Goal: Transaction & Acquisition: Purchase product/service

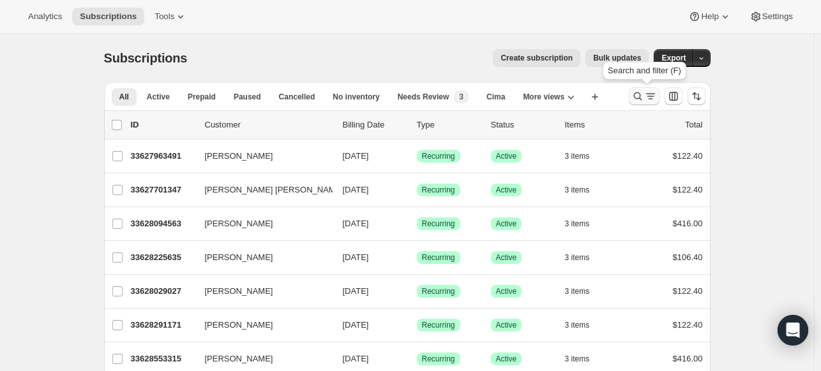
click at [639, 93] on icon "Search and filter results" at bounding box center [637, 96] width 13 height 13
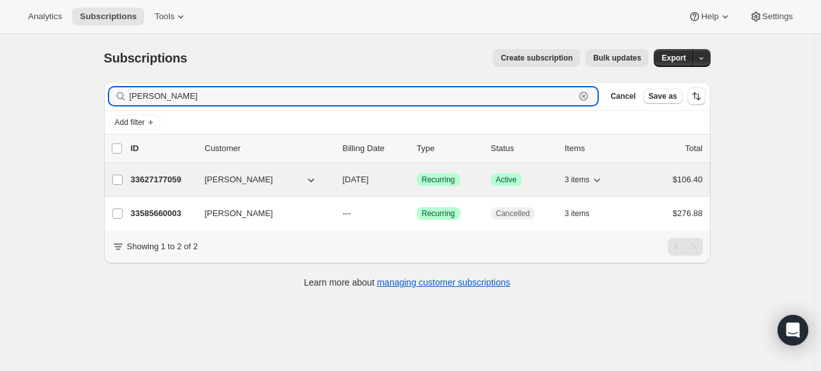
type input "[PERSON_NAME]"
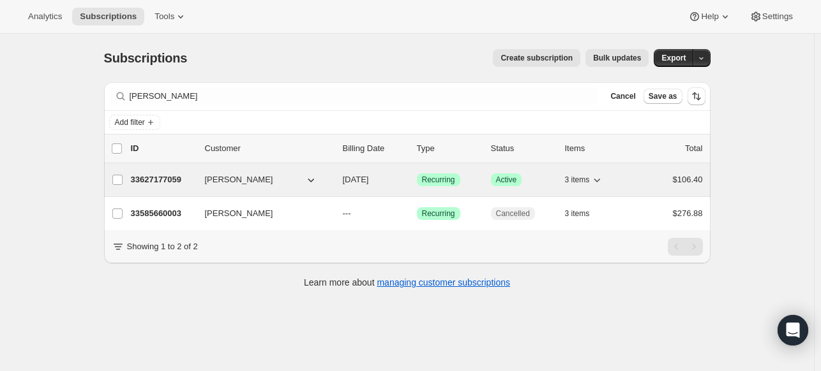
click at [169, 177] on p "33627177059" at bounding box center [163, 180] width 64 height 13
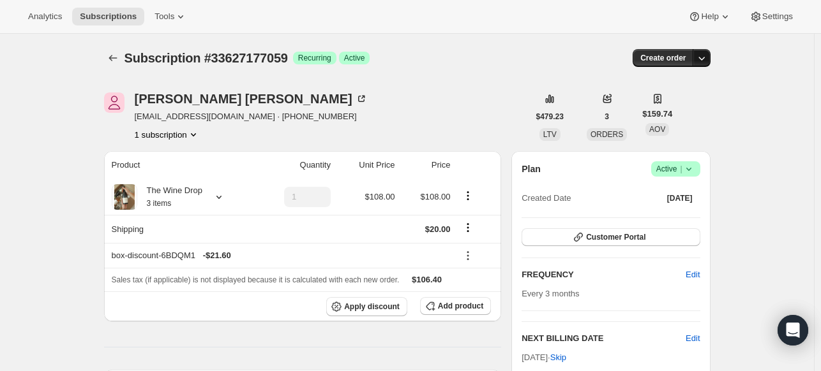
click at [706, 62] on icon "button" at bounding box center [701, 58] width 13 height 13
click at [697, 108] on span "Create custom one-time order" at bounding box center [650, 106] width 110 height 10
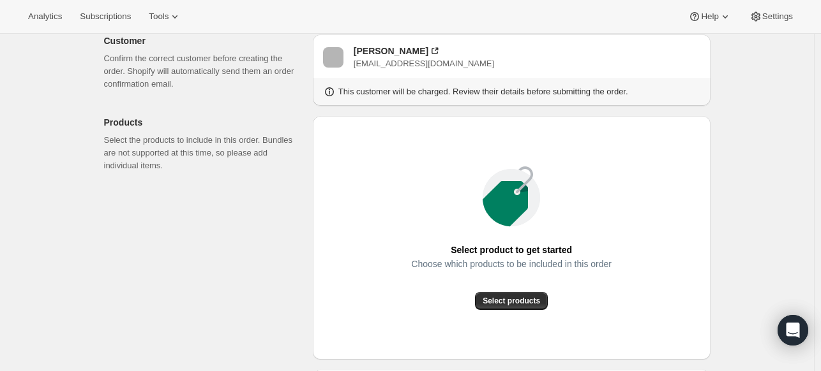
scroll to position [78, 0]
click at [495, 306] on span "Select products" at bounding box center [510, 302] width 57 height 10
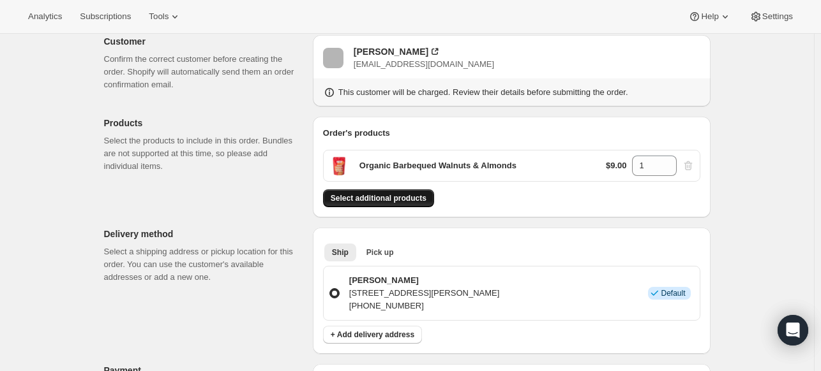
click at [383, 197] on span "Select additional products" at bounding box center [379, 198] width 96 height 10
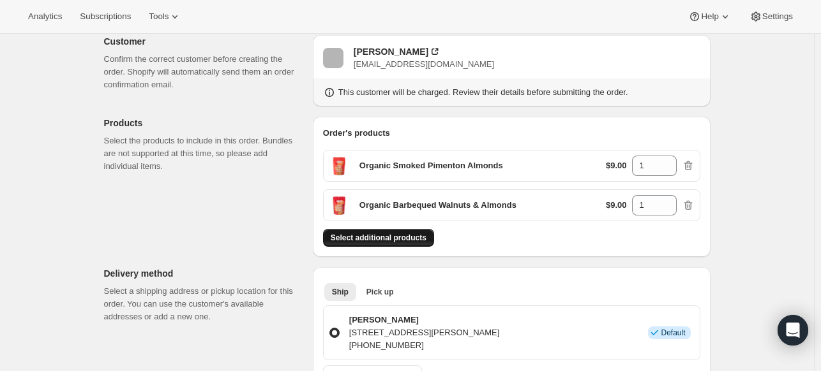
click at [401, 235] on span "Select additional products" at bounding box center [379, 238] width 96 height 10
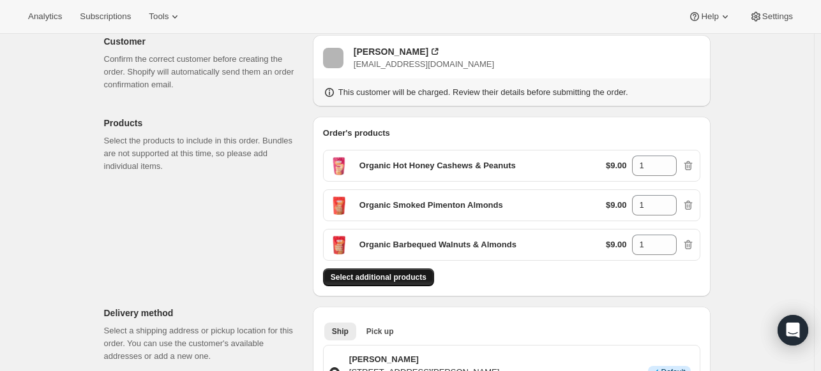
click at [408, 279] on span "Select additional products" at bounding box center [379, 277] width 96 height 10
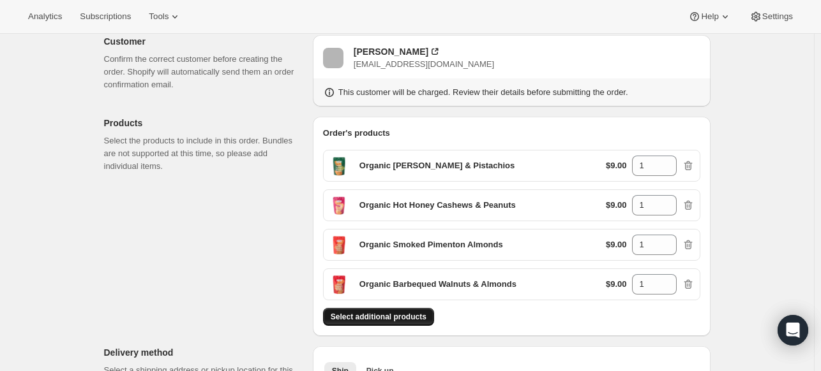
click at [390, 320] on span "Select additional products" at bounding box center [379, 317] width 96 height 10
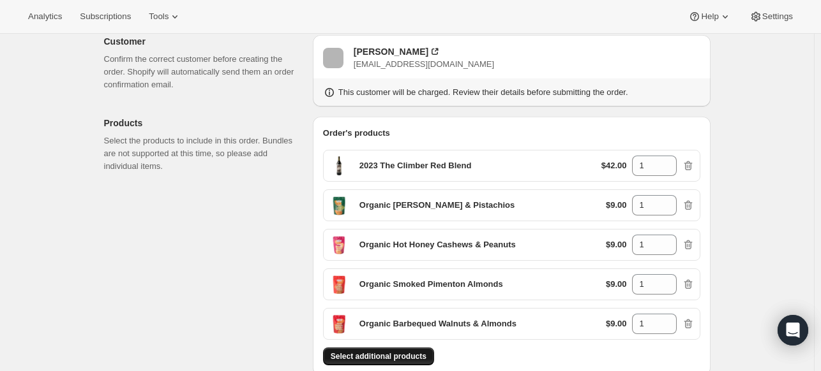
click at [406, 355] on span "Select additional products" at bounding box center [379, 357] width 96 height 10
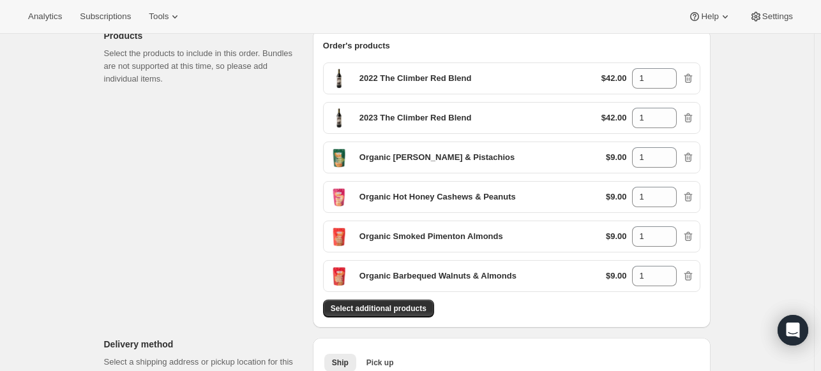
scroll to position [165, 0]
click at [409, 309] on span "Select additional products" at bounding box center [379, 309] width 96 height 10
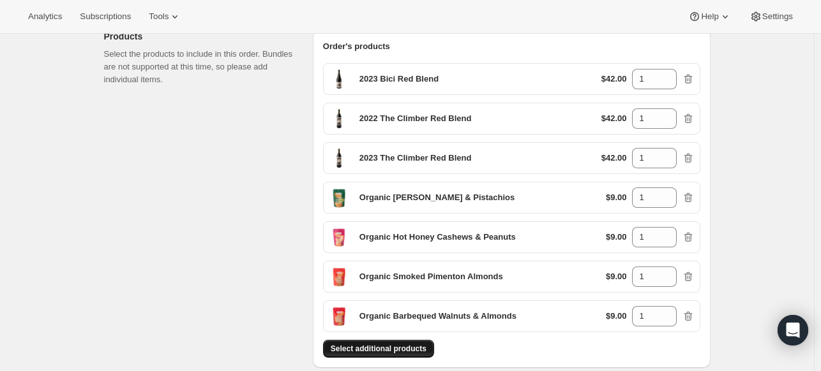
click at [393, 348] on span "Select additional products" at bounding box center [379, 349] width 96 height 10
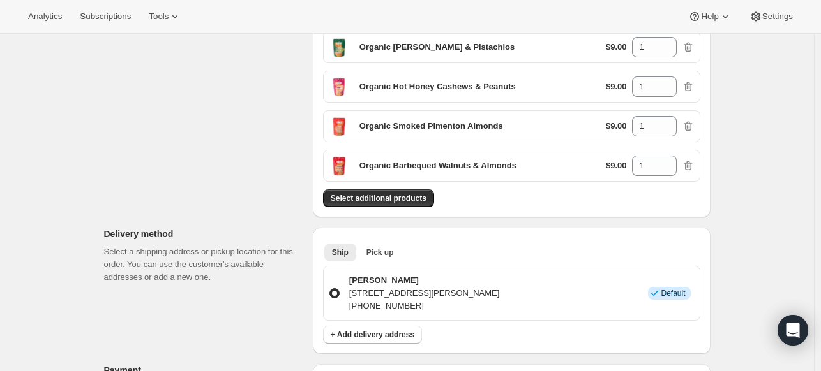
scroll to position [355, 0]
click at [374, 197] on span "Select additional products" at bounding box center [379, 198] width 96 height 10
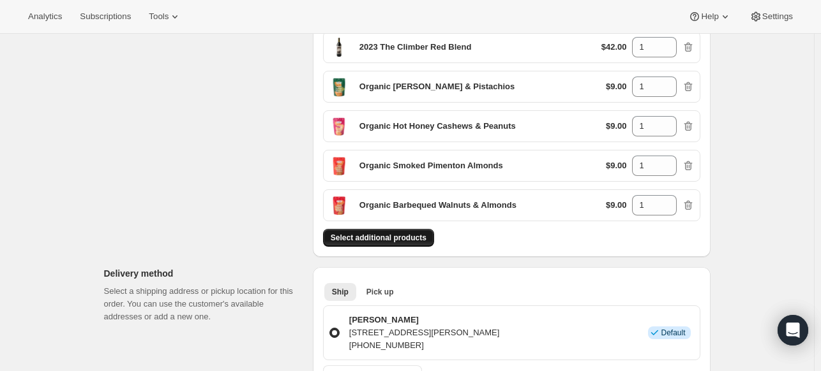
click at [423, 237] on span "Select additional products" at bounding box center [379, 238] width 96 height 10
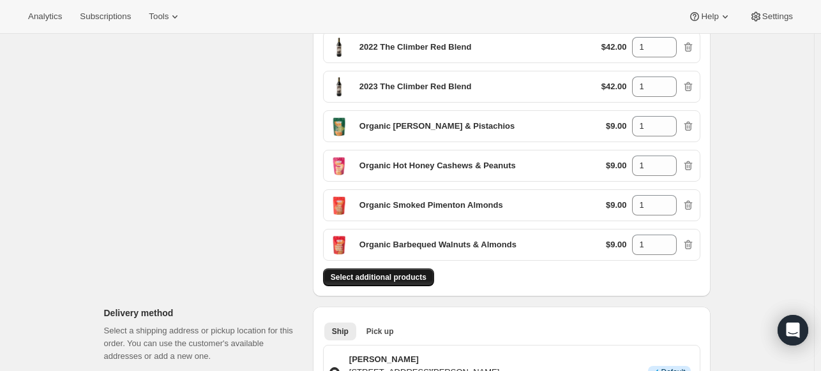
click at [401, 274] on span "Select additional products" at bounding box center [379, 277] width 96 height 10
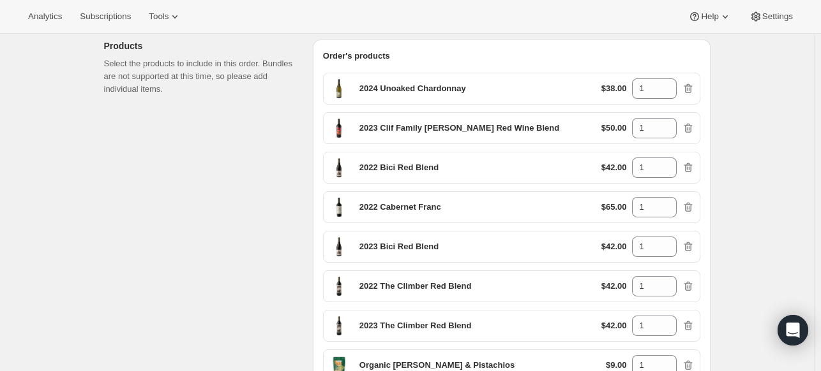
scroll to position [156, 0]
click at [648, 89] on input "1" at bounding box center [645, 88] width 26 height 20
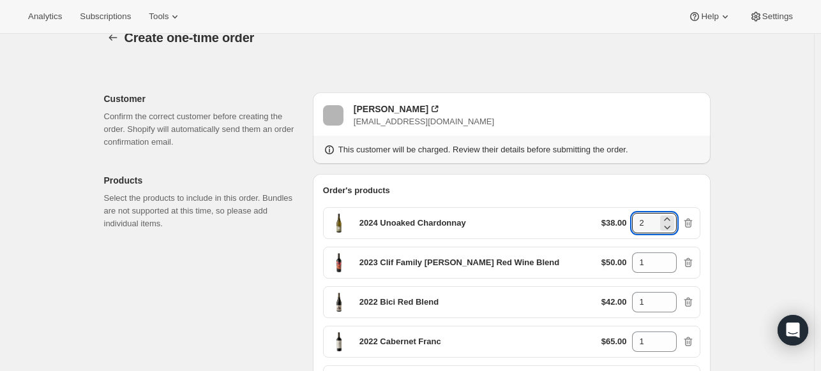
scroll to position [0, 0]
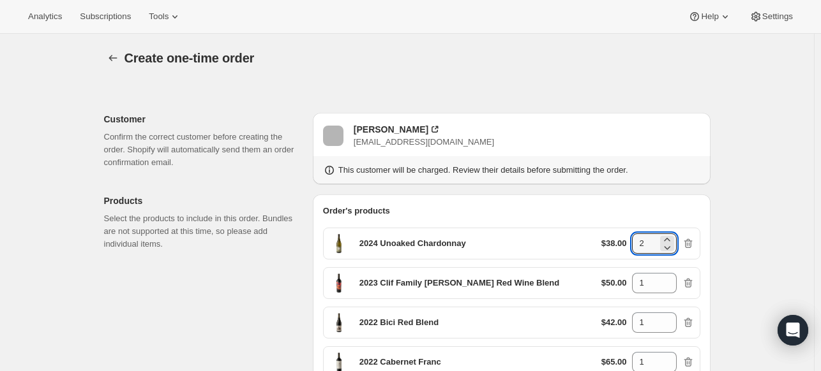
type input "2"
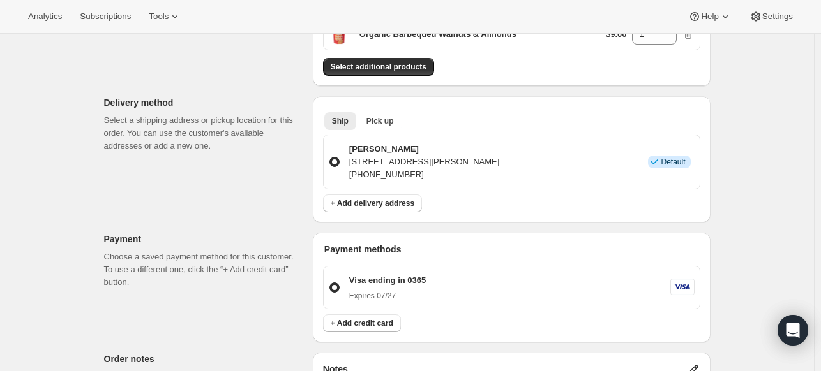
scroll to position [629, 0]
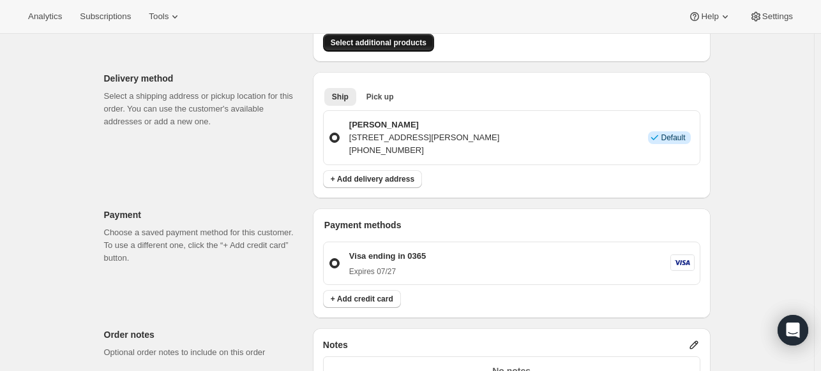
click at [376, 38] on span "Select additional products" at bounding box center [379, 43] width 96 height 10
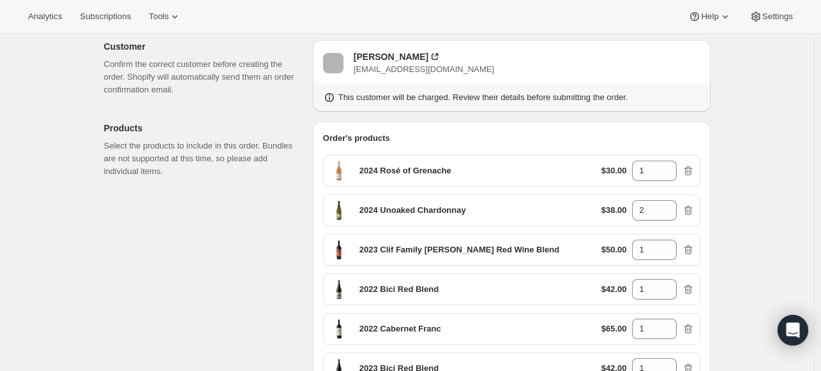
scroll to position [66, 0]
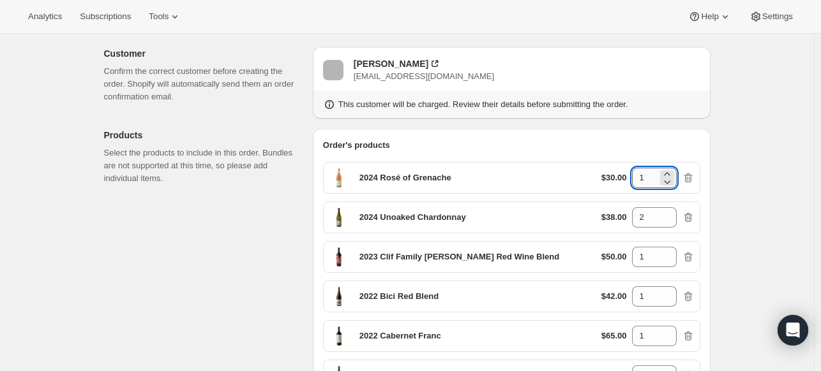
click at [657, 178] on input "1" at bounding box center [645, 178] width 26 height 20
type input "3"
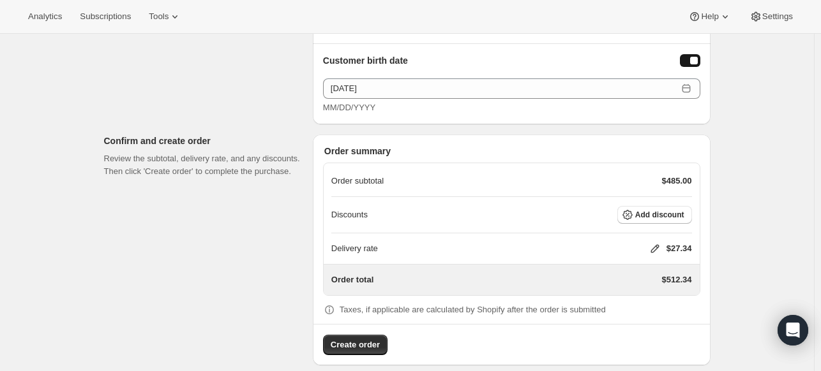
scroll to position [1124, 0]
click at [677, 211] on span "Add discount" at bounding box center [659, 216] width 49 height 10
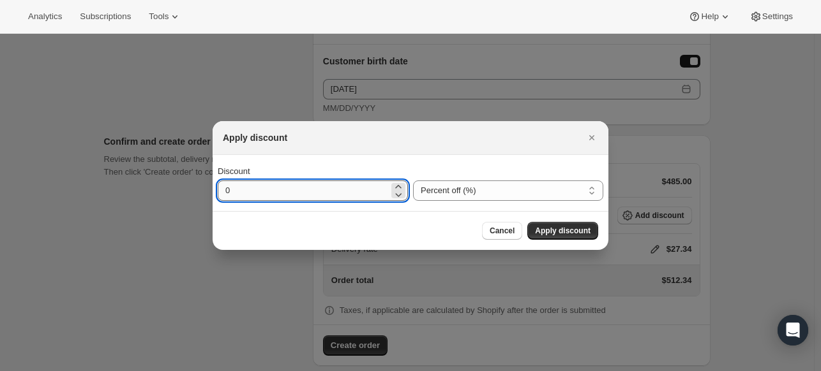
click at [334, 193] on input "0" at bounding box center [303, 191] width 171 height 20
type input "30"
click at [568, 224] on button "Apply discount" at bounding box center [562, 231] width 71 height 18
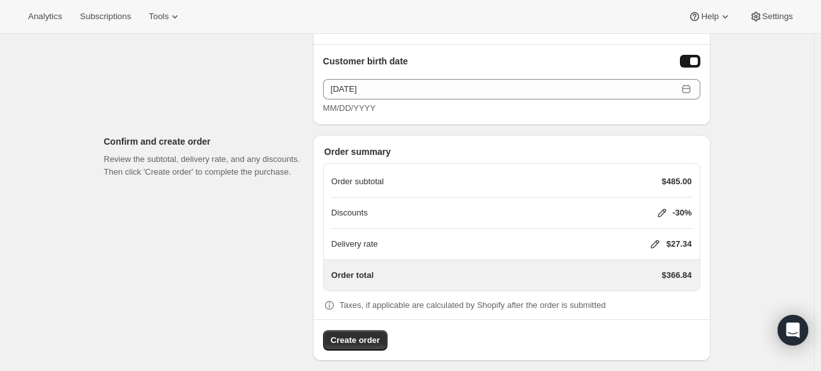
click at [651, 239] on icon at bounding box center [654, 244] width 13 height 13
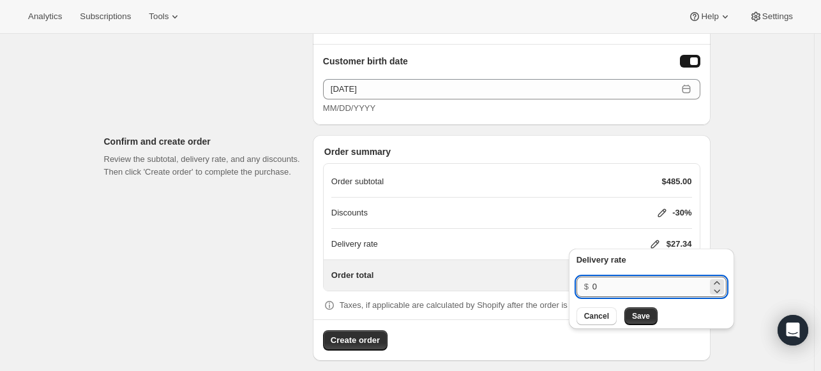
click at [625, 291] on input "0" at bounding box center [649, 287] width 115 height 20
type input "20"
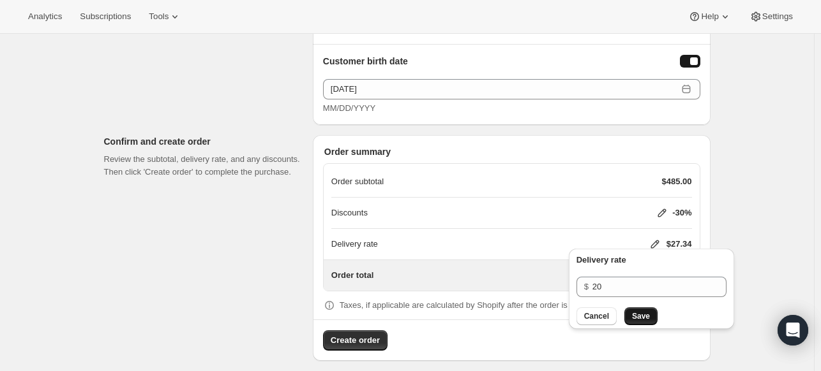
click at [642, 315] on span "Save" at bounding box center [641, 316] width 18 height 10
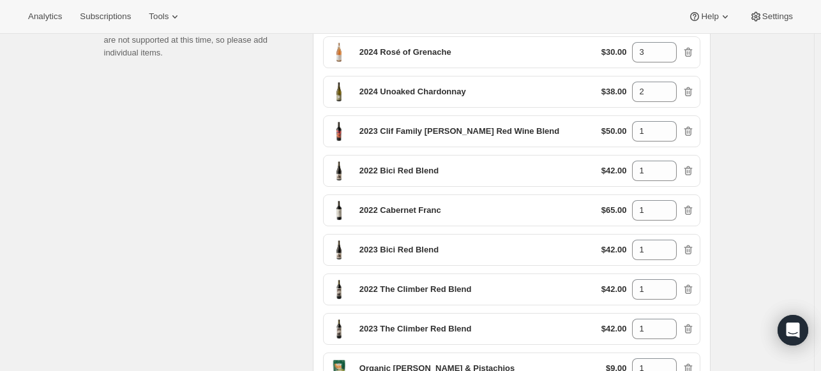
scroll to position [187, 0]
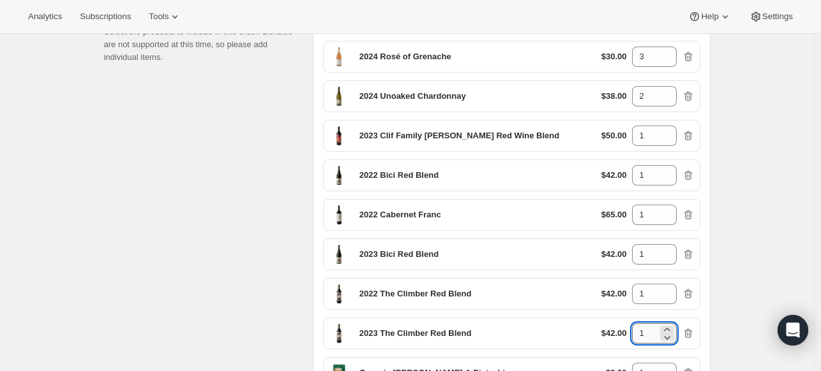
click at [644, 338] on input "1" at bounding box center [645, 333] width 26 height 20
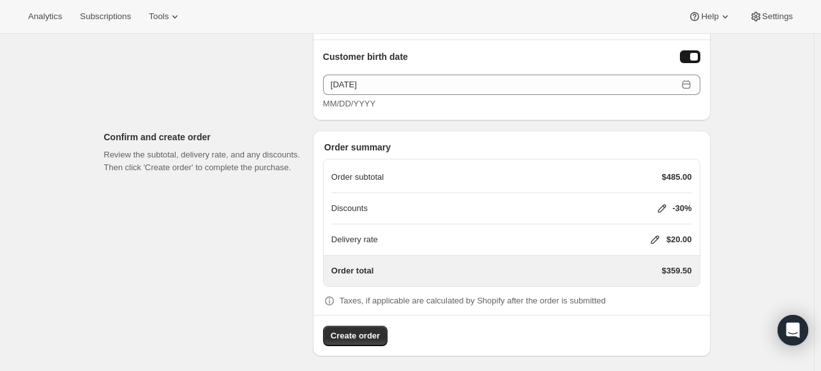
scroll to position [1126, 0]
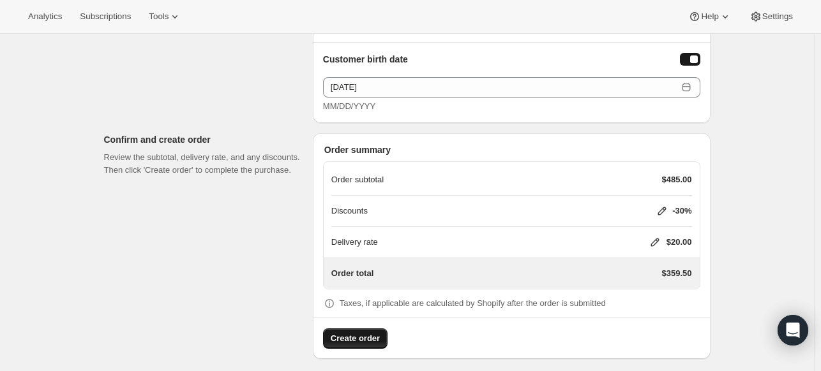
click at [372, 329] on button "Create order" at bounding box center [355, 339] width 64 height 20
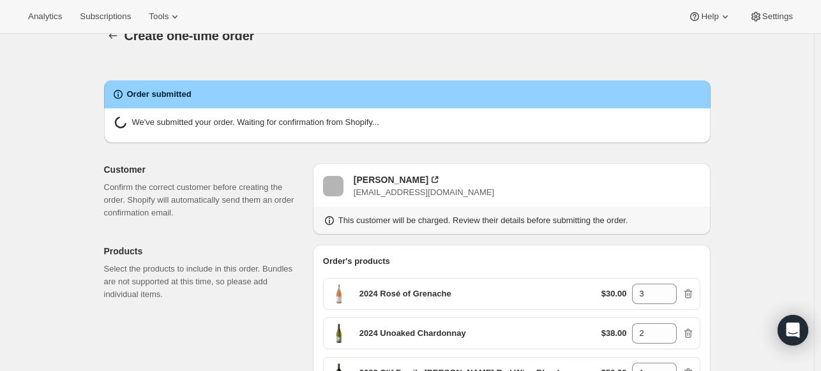
scroll to position [23, 0]
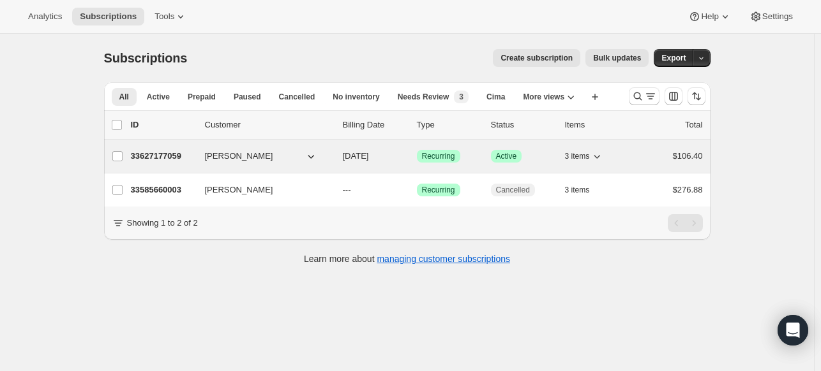
click at [174, 151] on p "33627177059" at bounding box center [163, 156] width 64 height 13
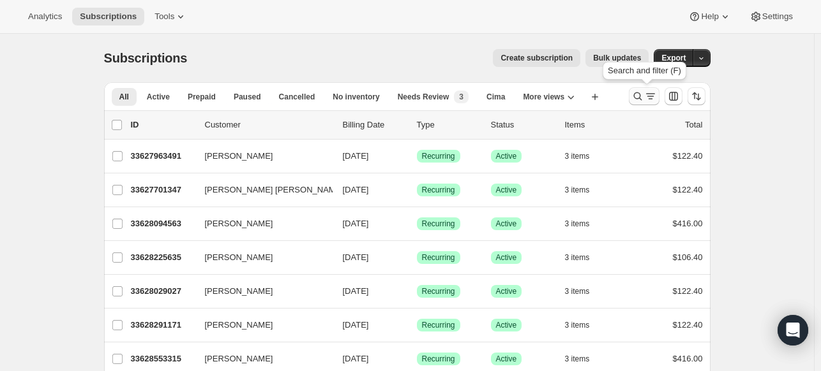
click at [639, 99] on icon "Search and filter results" at bounding box center [637, 97] width 8 height 8
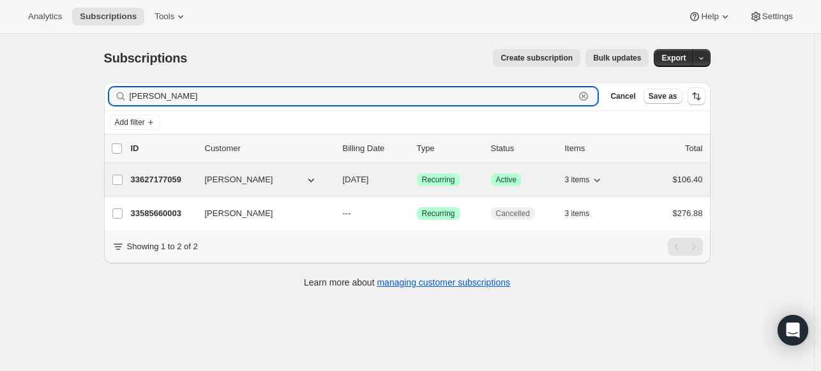
type input "[PERSON_NAME]"
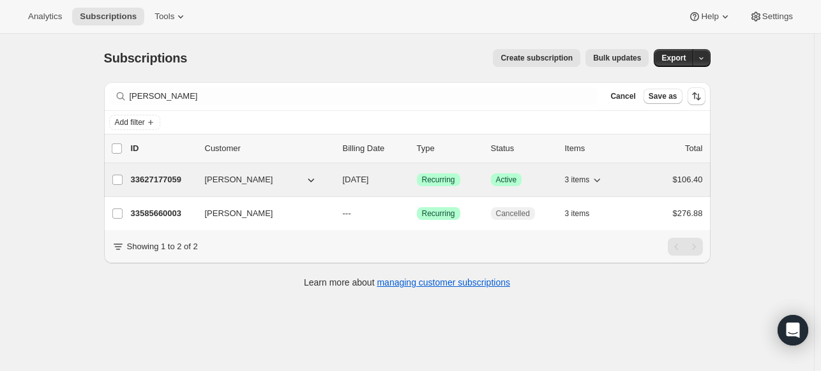
click at [172, 181] on p "33627177059" at bounding box center [163, 180] width 64 height 13
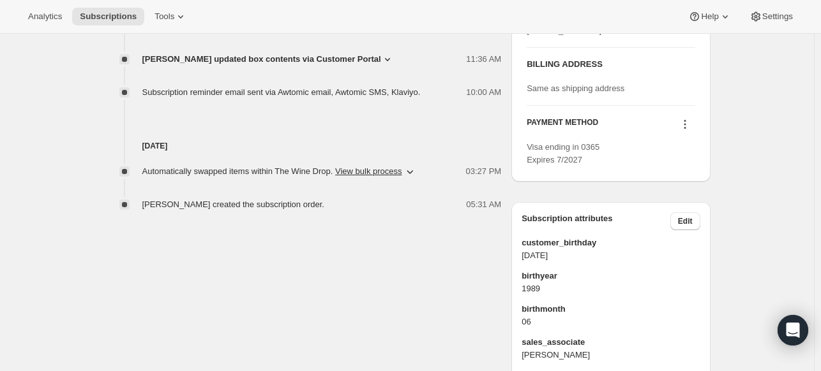
scroll to position [556, 0]
